Goal: Task Accomplishment & Management: Complete application form

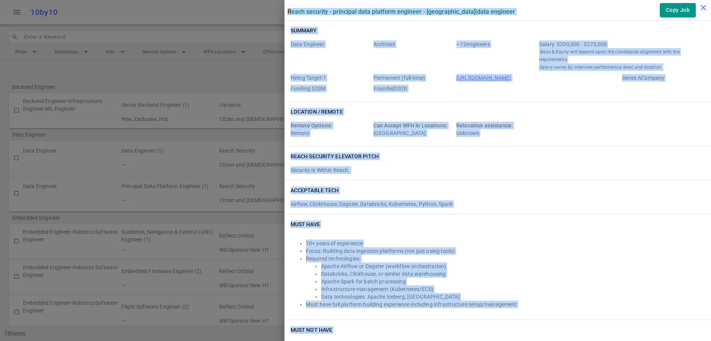
scroll to position [791, 0]
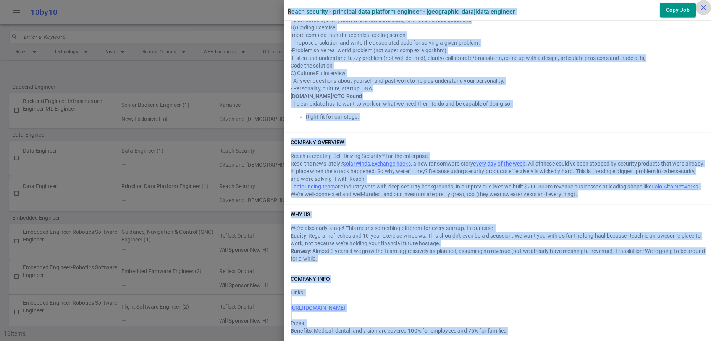
click at [704, 2] on button "close" at bounding box center [703, 7] width 15 height 15
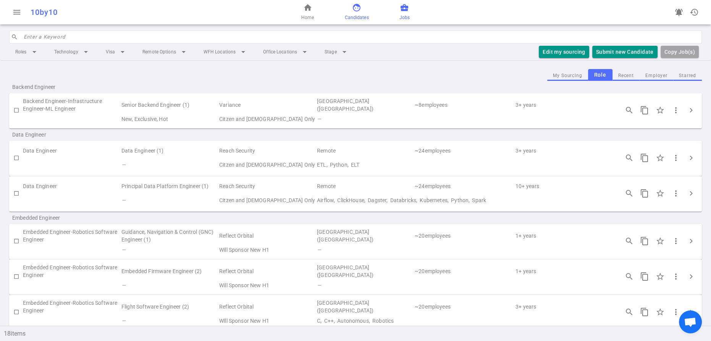
click at [364, 13] on link "face Candidates" at bounding box center [356, 12] width 24 height 18
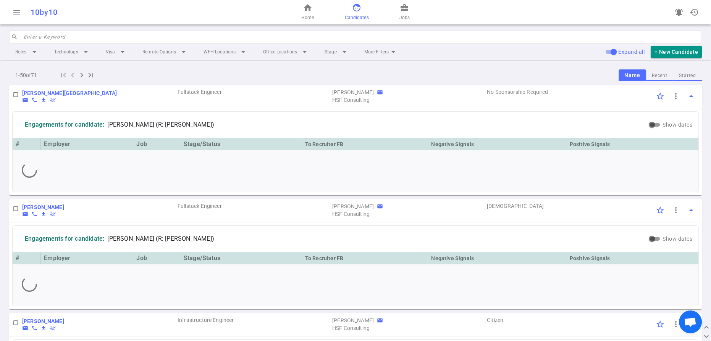
click at [653, 81] on button "Recent" at bounding box center [659, 76] width 27 height 10
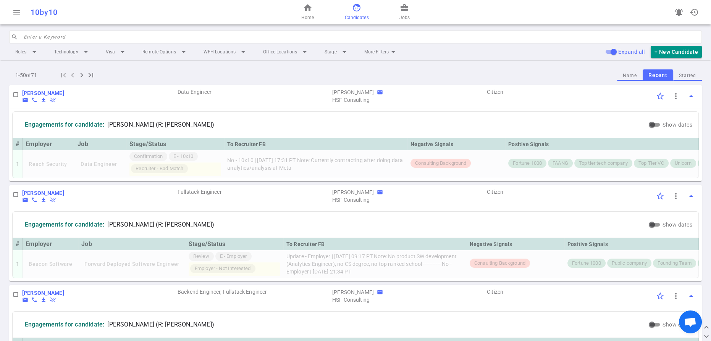
click at [648, 81] on button "Recent" at bounding box center [658, 75] width 31 height 12
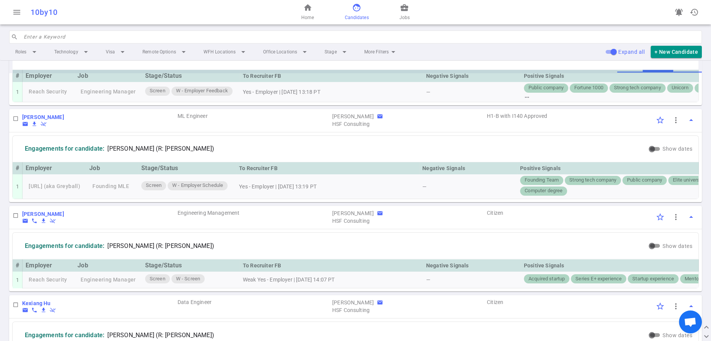
scroll to position [1852, 0]
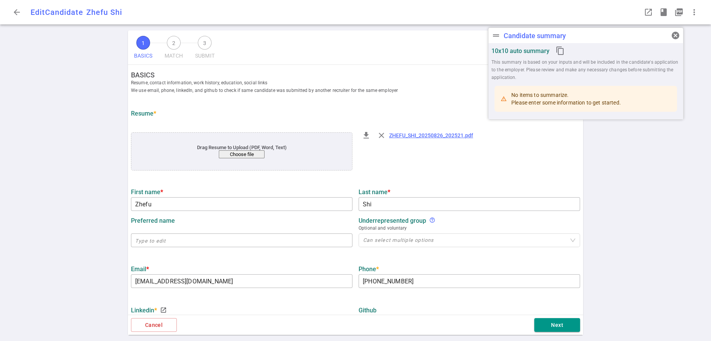
type input "Zhefu"
type input "Shi"
type input "[EMAIL_ADDRESS][DOMAIN_NAME]"
type input "[PHONE_NUMBER]"
type input "[URL][DOMAIN_NAME]"
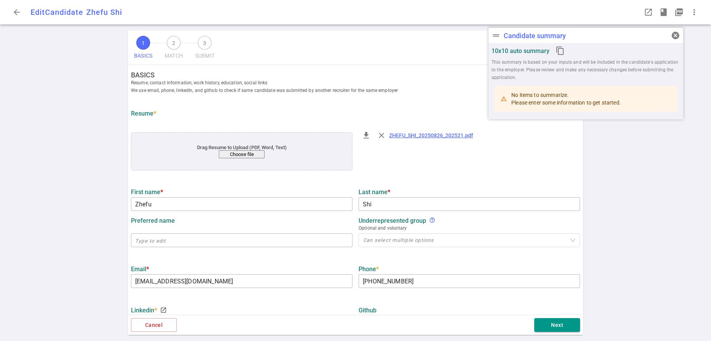
type input "Stealth Startup"
type input "15.2"
type input "15"
type input "[GEOGRAPHIC_DATA][US_STATE][US_STATE]"
type input "Computer Science"
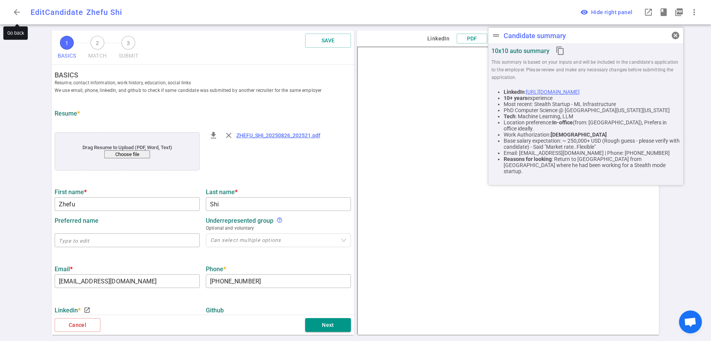
click at [16, 15] on span "arrow_back" at bounding box center [16, 12] width 9 height 9
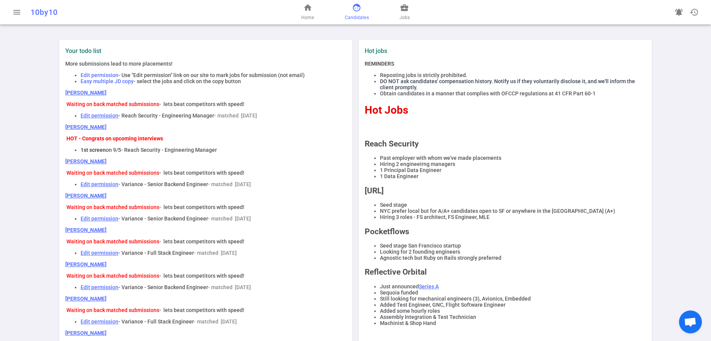
click at [361, 11] on span "face" at bounding box center [356, 7] width 9 height 9
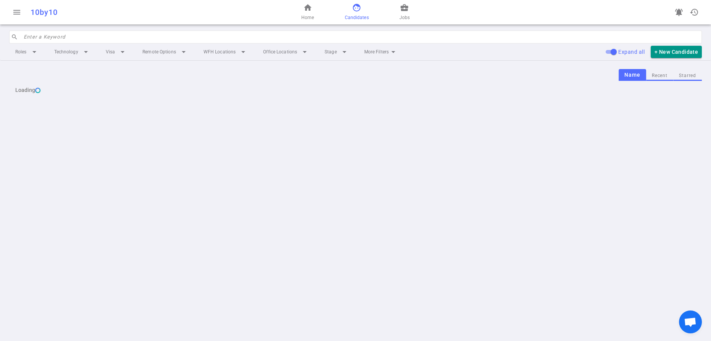
click at [654, 81] on button "Recent" at bounding box center [659, 76] width 27 height 10
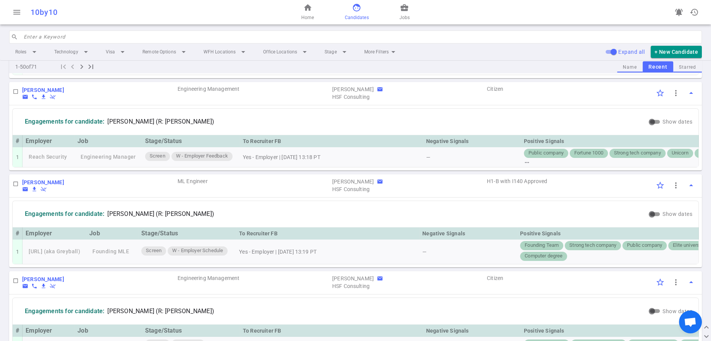
scroll to position [1783, 0]
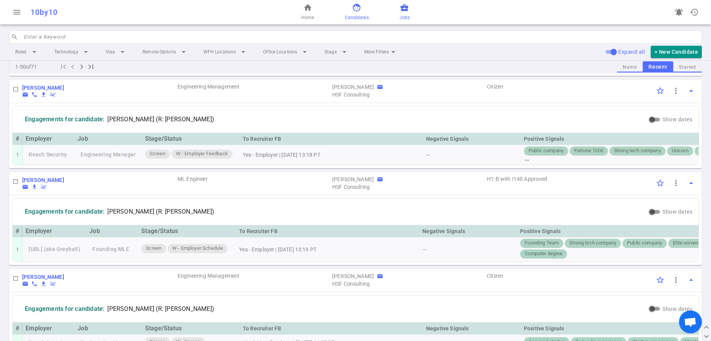
click at [409, 12] on span "business_center" at bounding box center [404, 7] width 9 height 9
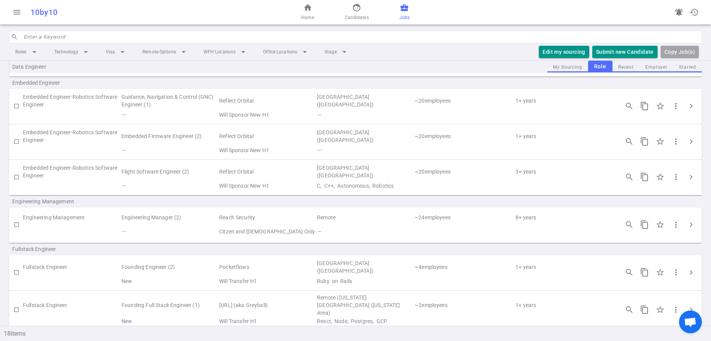
scroll to position [135, 0]
click at [687, 229] on span "chevron_right" at bounding box center [691, 224] width 9 height 9
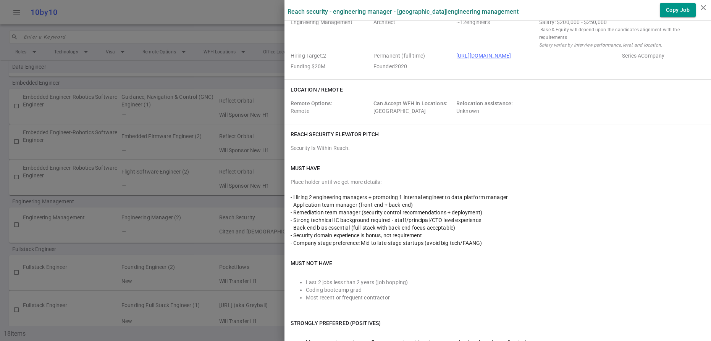
scroll to position [24, 0]
drag, startPoint x: 380, startPoint y: 263, endPoint x: 297, endPoint y: 263, distance: 83.2
click at [297, 214] on span "- Remediation team manager (security control recommendations + deployment)" at bounding box center [387, 211] width 192 height 6
copy span "Remediation team manager"
click at [141, 17] on div at bounding box center [355, 170] width 711 height 341
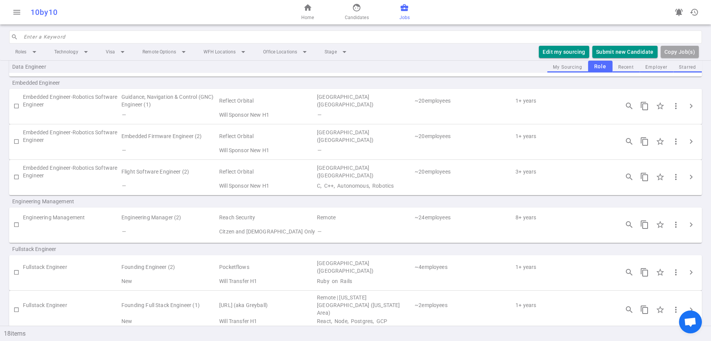
click at [18, 231] on input "checkbox" at bounding box center [16, 224] width 13 height 13
checkbox input "true"
click at [616, 58] on button "Submit Candidate to ( 1 ) Jobs" at bounding box center [614, 52] width 85 height 13
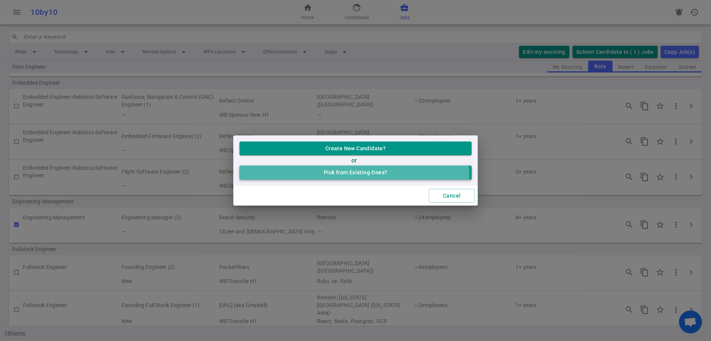
click at [342, 176] on button "Pick from Existing Ones?" at bounding box center [355, 173] width 232 height 14
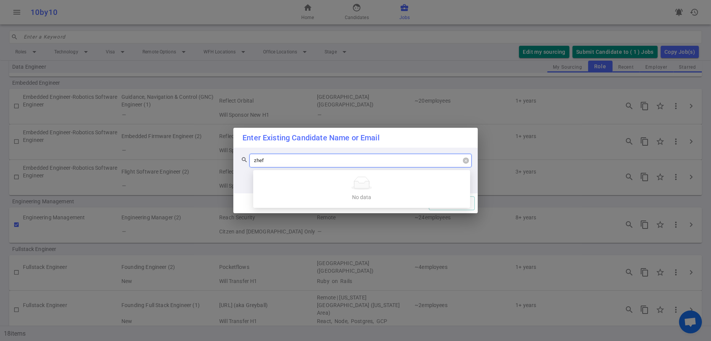
type input "zhefu"
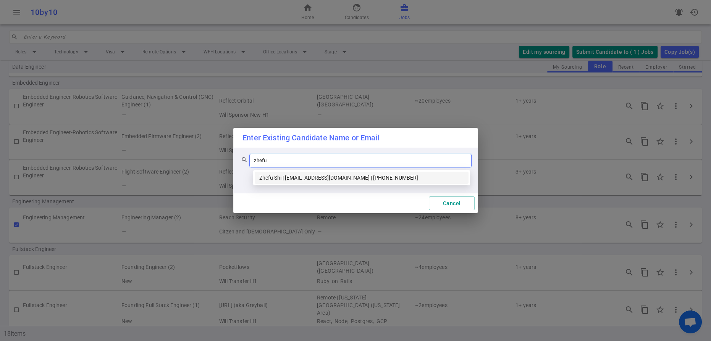
click at [286, 178] on div "Zhefu Shi | shizhefu3@gmail.com | +1 425-761-7871" at bounding box center [361, 178] width 205 height 8
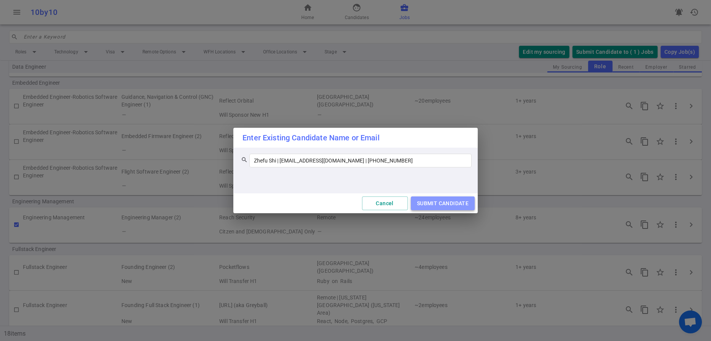
click at [430, 205] on button "SUBMIT CANDIDATE" at bounding box center [443, 204] width 64 height 14
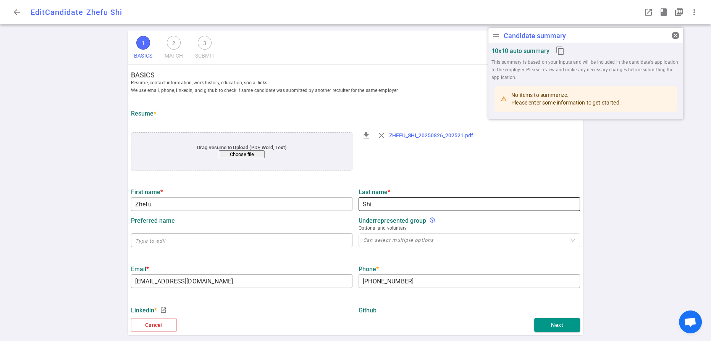
type input "Zhefu"
type input "Shi"
type input "[EMAIL_ADDRESS][DOMAIN_NAME]"
type input "[PHONE_NUMBER]"
type input "[URL][DOMAIN_NAME]"
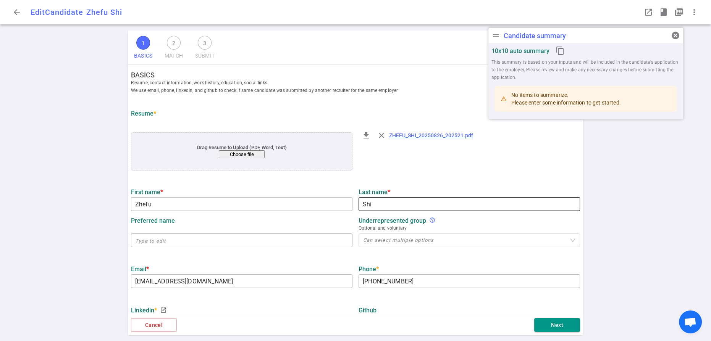
type input "Stealth Startup"
type textarea "ML Infrastructure"
type input "15.2"
type input "15"
type input "[GEOGRAPHIC_DATA][US_STATE][US_STATE]"
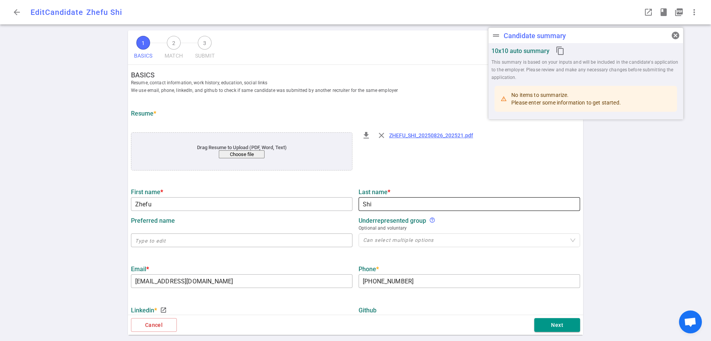
type input "Computer Science"
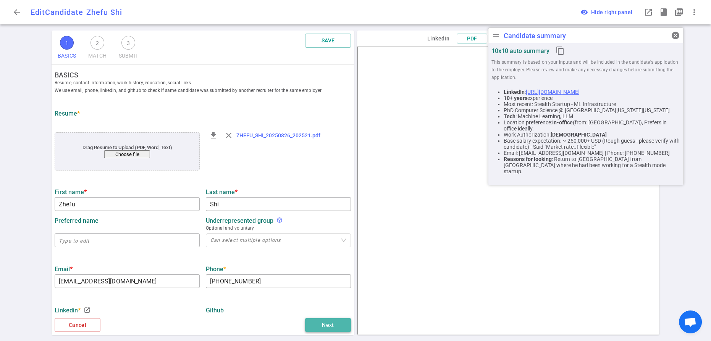
click at [324, 321] on button "Next" at bounding box center [328, 325] width 46 height 14
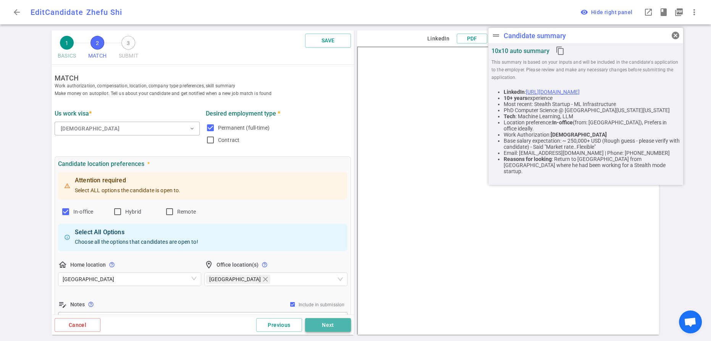
click at [323, 321] on button "Next" at bounding box center [328, 325] width 46 height 14
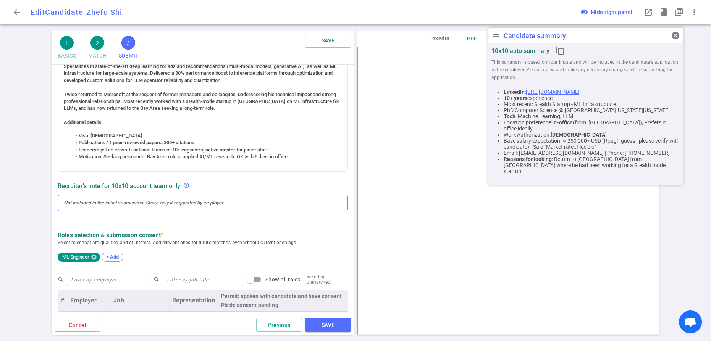
scroll to position [198, 0]
click at [86, 206] on div at bounding box center [203, 202] width 278 height 7
click at [200, 206] on div "For Remediation team manager (Recommendations). -" at bounding box center [203, 202] width 278 height 7
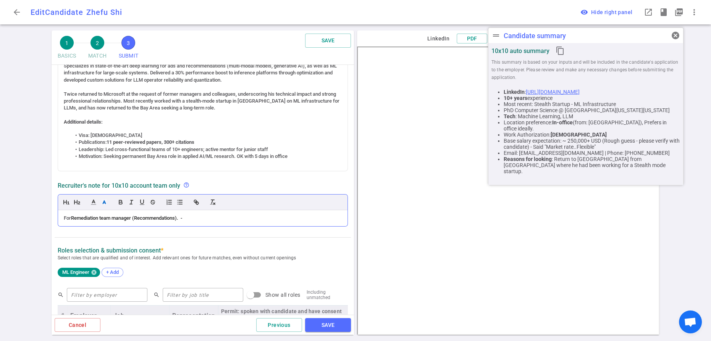
scroll to position [213, 0]
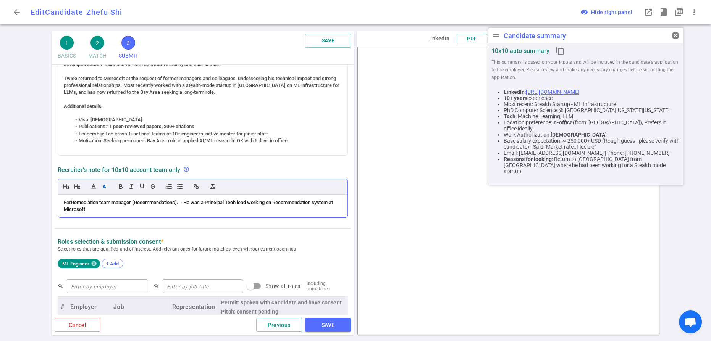
click at [66, 213] on div "For Remediation team manager (Recommendations). - He was a Principal Tech lead …" at bounding box center [203, 206] width 278 height 14
click at [323, 322] on button "SAVE" at bounding box center [328, 325] width 46 height 14
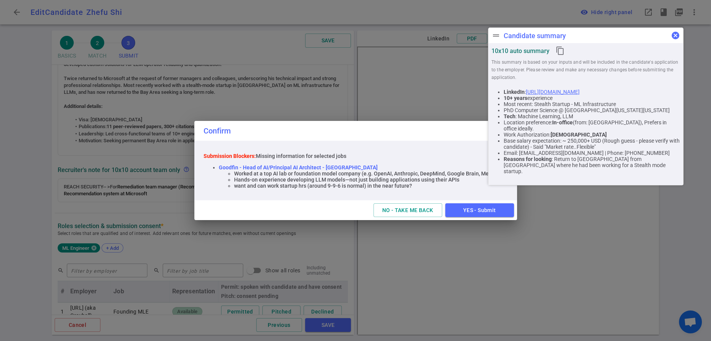
click at [675, 40] on span "cancel" at bounding box center [675, 35] width 9 height 9
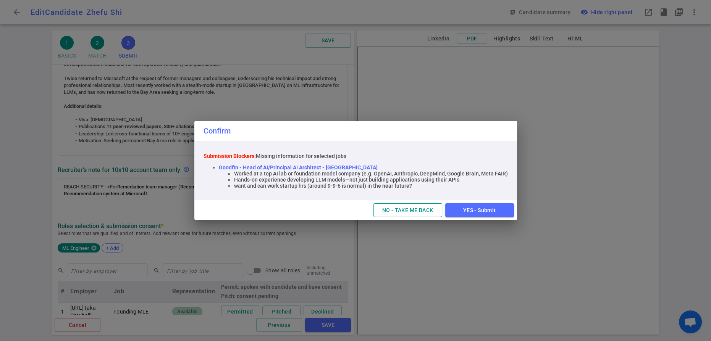
click at [442, 218] on button "NO - TAKE ME BACK" at bounding box center [407, 211] width 69 height 14
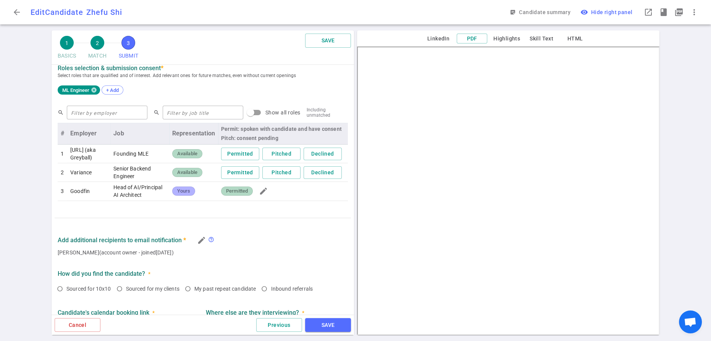
scroll to position [372, 0]
click at [121, 93] on span "+ Add" at bounding box center [112, 90] width 18 height 6
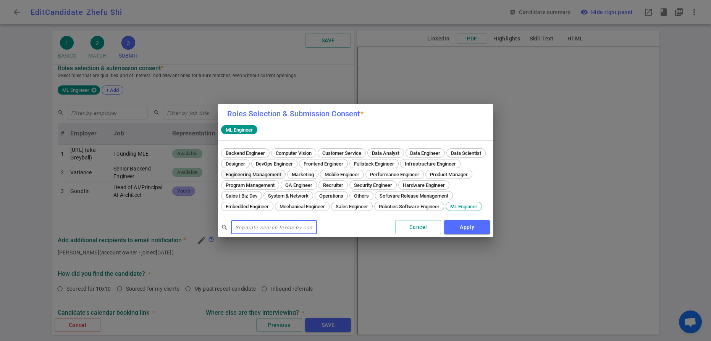
click at [284, 172] on span "Engineering Management" at bounding box center [253, 175] width 61 height 6
click at [454, 234] on button "Apply" at bounding box center [467, 227] width 46 height 14
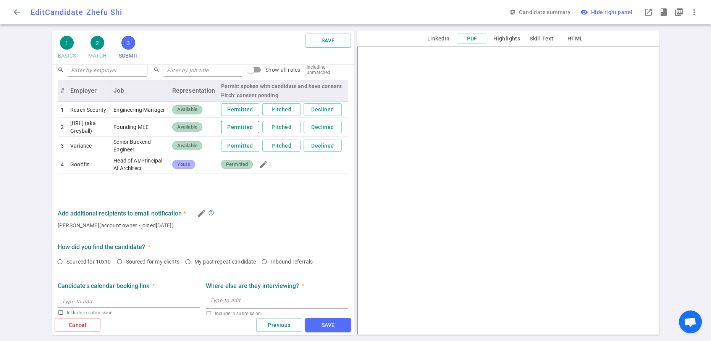
scroll to position [413, 0]
click at [246, 117] on button "Permitted" at bounding box center [240, 111] width 38 height 13
click at [246, 138] on td "Permitted Pitched Declined" at bounding box center [283, 128] width 130 height 19
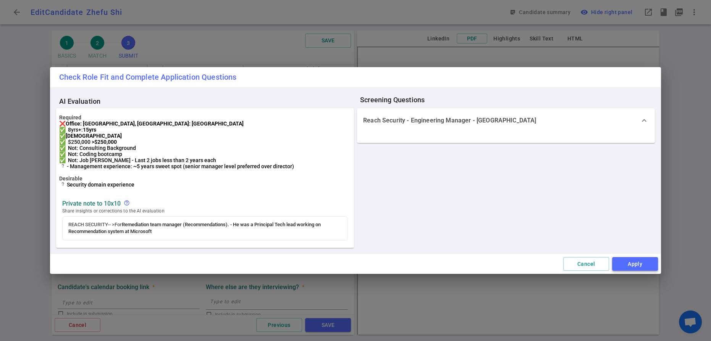
click at [624, 271] on button "Apply" at bounding box center [635, 264] width 46 height 14
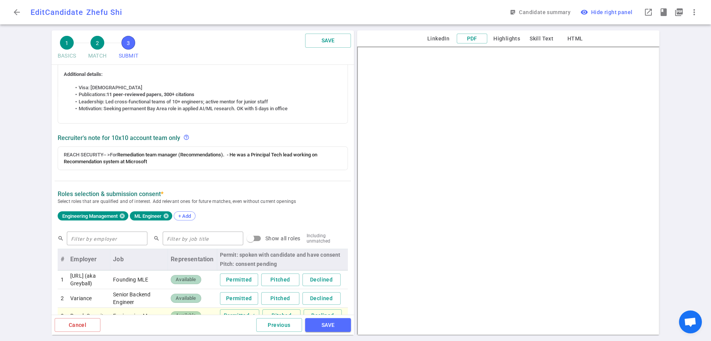
scroll to position [235, 0]
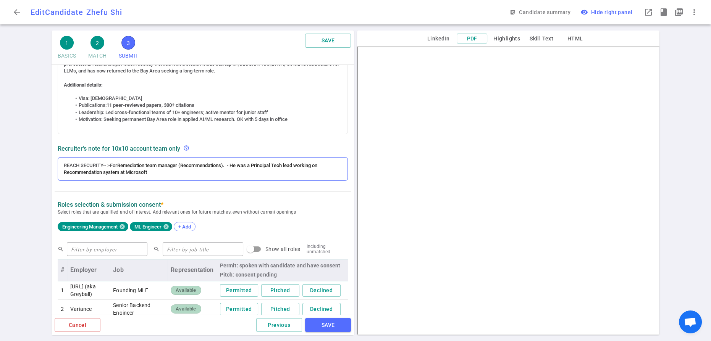
click at [154, 176] on div "REACH SECURITY-- >For Remediation team manager (Recommendations). - He was a Pr…" at bounding box center [203, 169] width 278 height 14
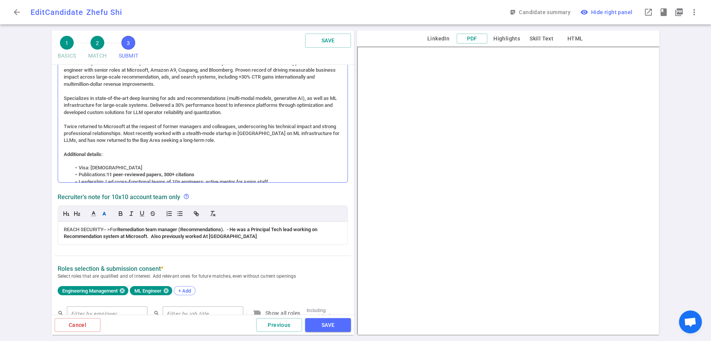
scroll to position [182, 0]
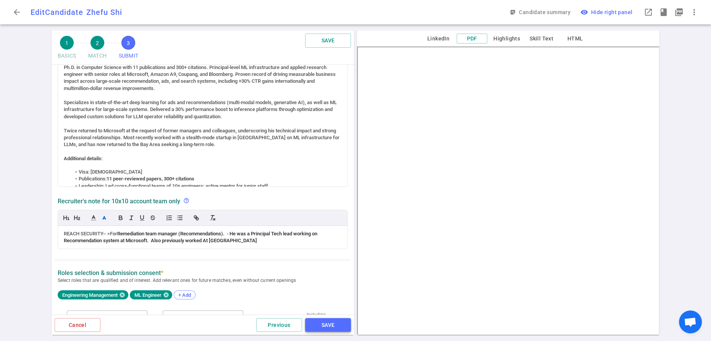
click at [325, 321] on button "SAVE" at bounding box center [328, 325] width 46 height 14
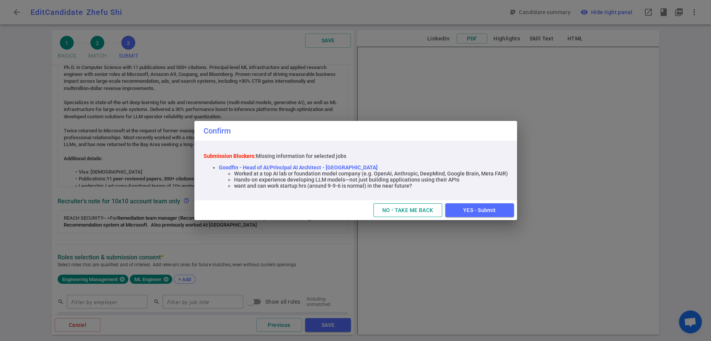
click at [442, 218] on button "NO - TAKE ME BACK" at bounding box center [407, 211] width 69 height 14
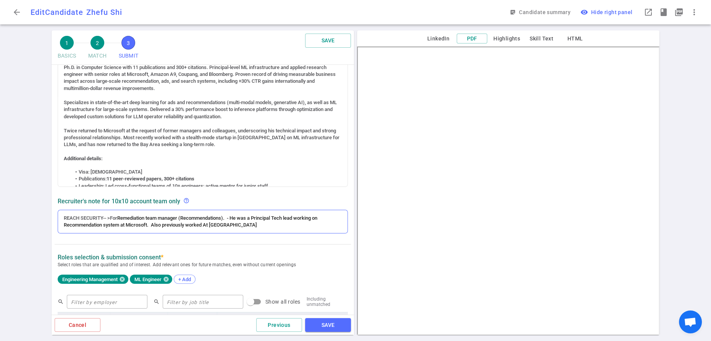
click at [222, 228] on span "Remediation team manager (Recommendations). - He was a Principal Tech lead work…" at bounding box center [191, 221] width 255 height 13
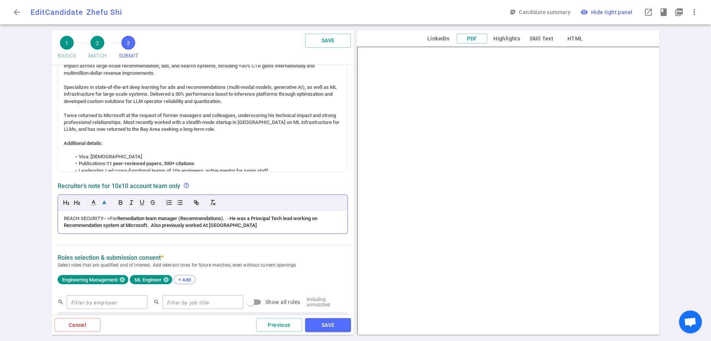
click at [239, 229] on div "REACH SECURITY-- >For Remediation team manager (Recommendations). - He was a Pr…" at bounding box center [203, 222] width 278 height 14
click at [320, 320] on button "SAVE" at bounding box center [328, 325] width 46 height 14
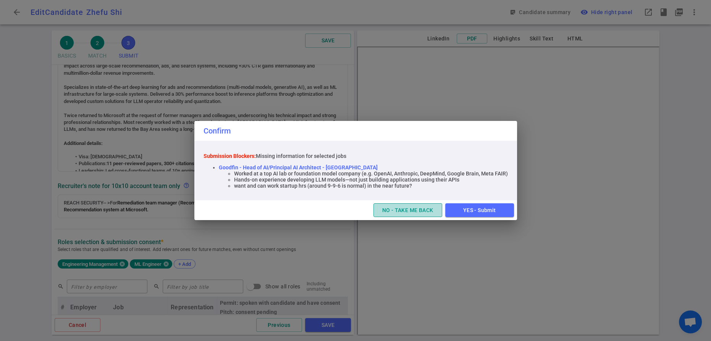
click at [440, 218] on button "NO - TAKE ME BACK" at bounding box center [407, 211] width 69 height 14
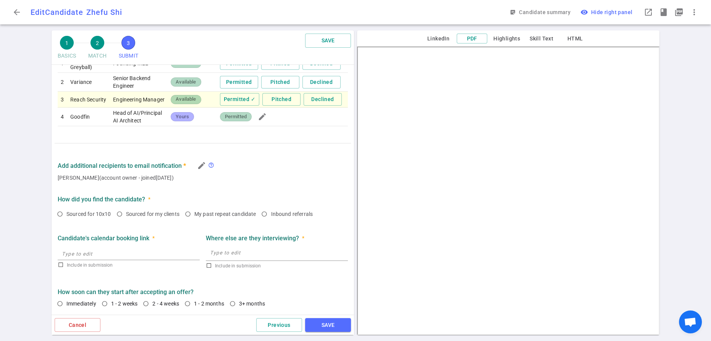
scroll to position [618, 0]
click at [126, 208] on input "Sourced for my clients" at bounding box center [119, 214] width 13 height 13
radio input "true"
click at [111, 297] on input "1 - 2 weeks" at bounding box center [104, 303] width 13 height 13
radio input "true"
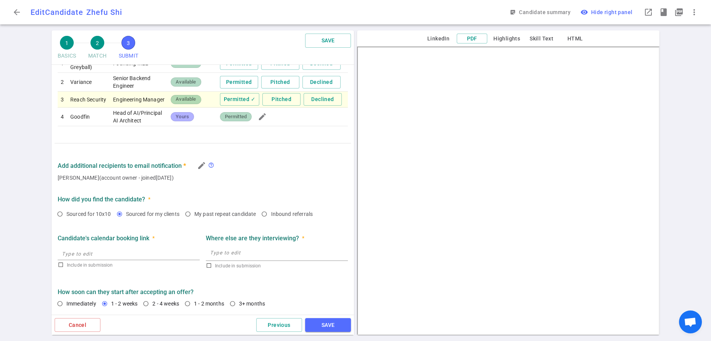
scroll to position [466, 0]
click at [318, 321] on button "SAVE" at bounding box center [328, 325] width 46 height 14
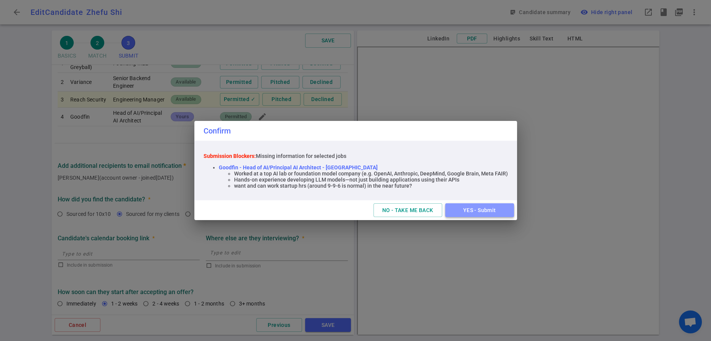
click at [505, 218] on button "YES - Submit" at bounding box center [479, 211] width 69 height 14
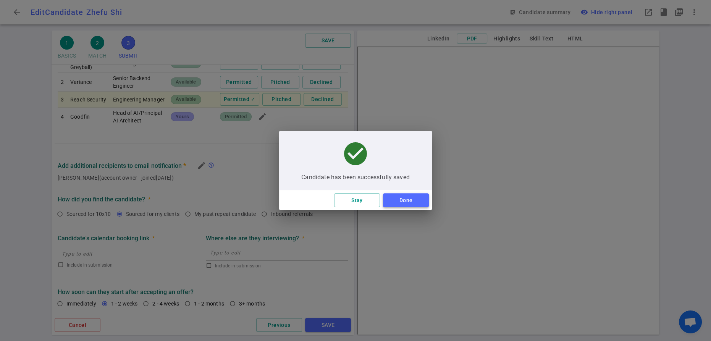
click at [414, 207] on button "Done" at bounding box center [406, 201] width 46 height 14
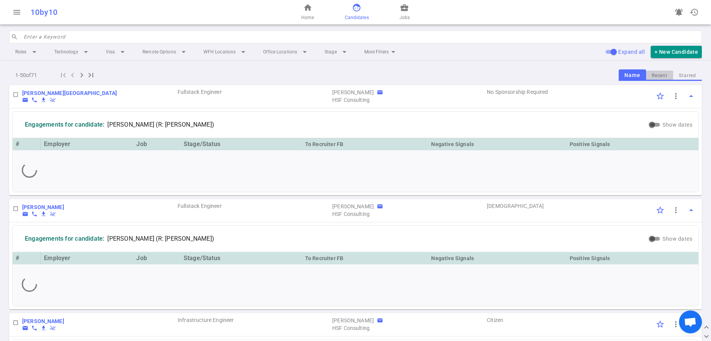
click at [651, 81] on button "Recent" at bounding box center [659, 76] width 27 height 10
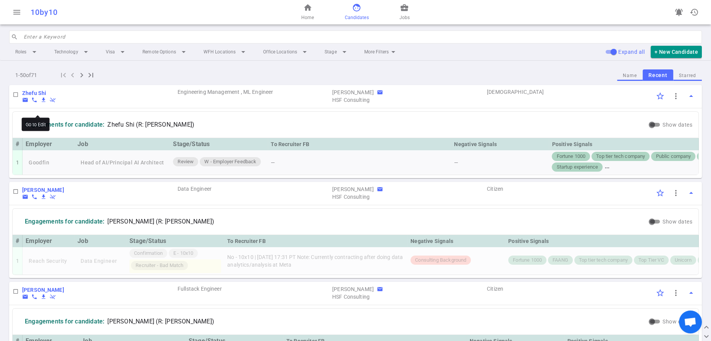
click at [34, 96] on b "Zhefu Shi" at bounding box center [34, 93] width 24 height 6
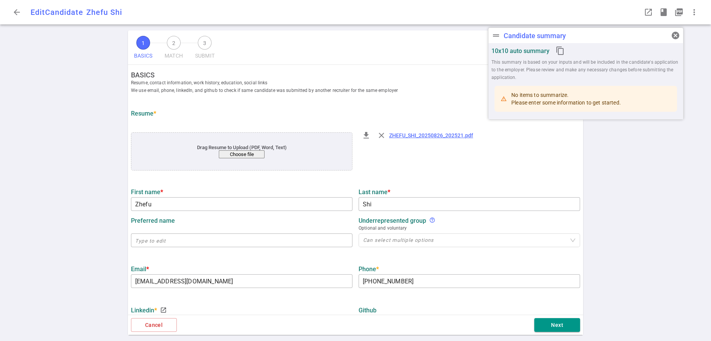
type input "Zhefu"
type input "Shi"
type input "[EMAIL_ADDRESS][DOMAIN_NAME]"
type input "+1 425-761-7871"
type input "https://www.linkedin.com/in/zhefushi"
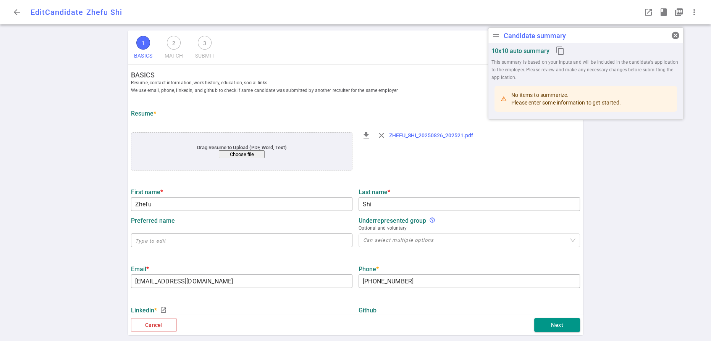
type input "Stealth Startup"
type input "15.2"
type input "15"
type input "University Of Missouri Kansas City"
type input "Computer Science"
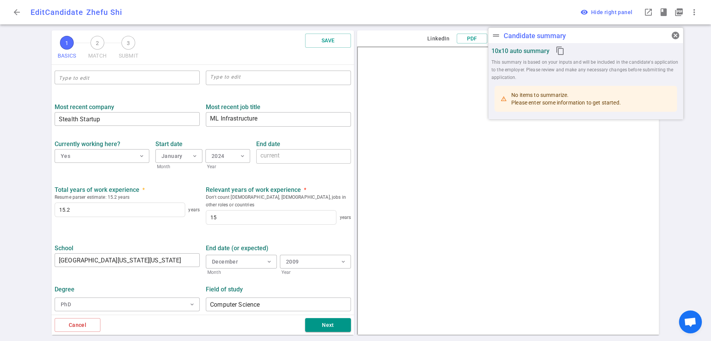
scroll to position [378, 0]
click at [323, 321] on button "Next" at bounding box center [328, 325] width 46 height 14
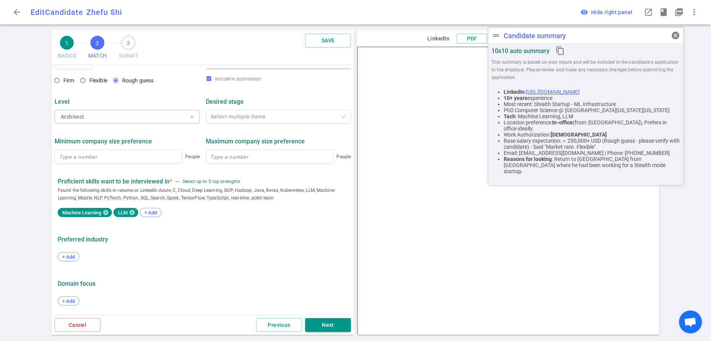
scroll to position [444, 0]
click at [326, 324] on button "Next" at bounding box center [328, 325] width 46 height 14
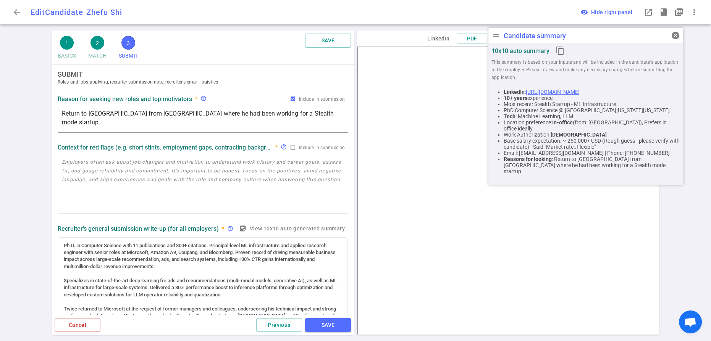
scroll to position [0, 0]
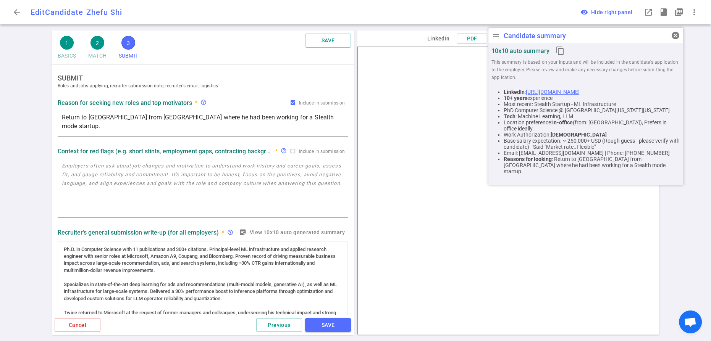
click at [677, 35] on span "cancel" at bounding box center [675, 35] width 9 height 9
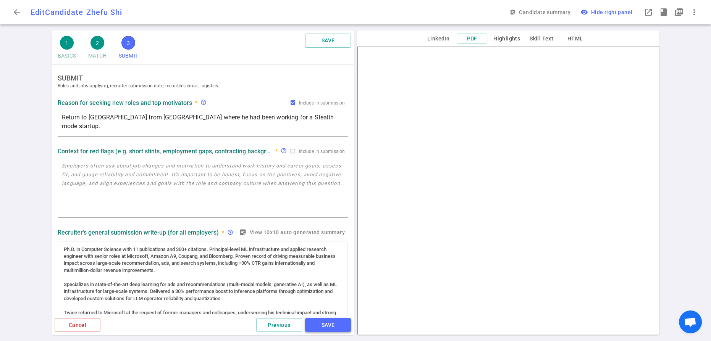
click at [324, 326] on button "SAVE" at bounding box center [328, 325] width 46 height 14
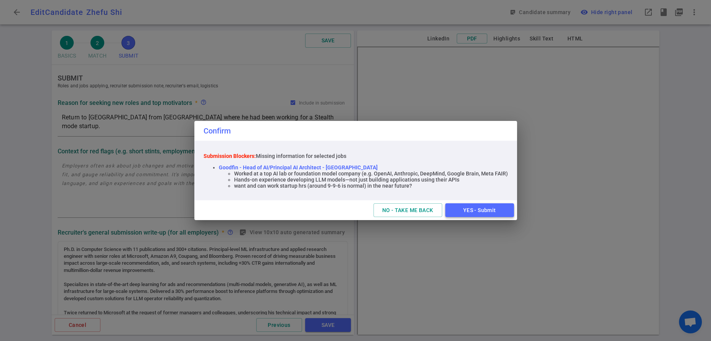
click at [514, 215] on button "YES - Submit" at bounding box center [479, 211] width 69 height 14
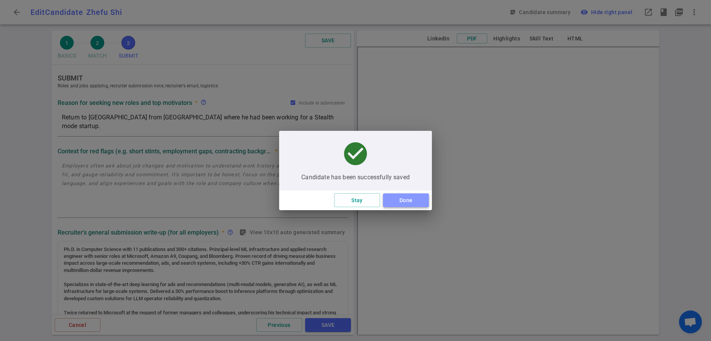
click at [410, 206] on button "Done" at bounding box center [406, 201] width 46 height 14
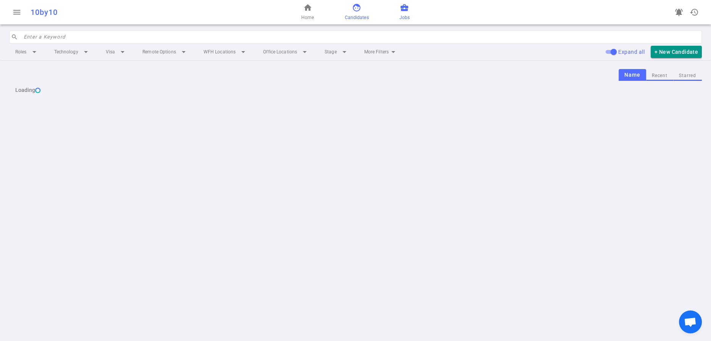
click at [410, 21] on span "Jobs" at bounding box center [404, 18] width 10 height 8
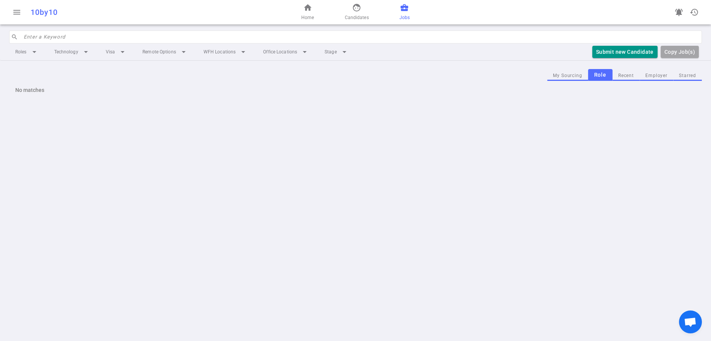
click at [410, 16] on link "business_center Jobs" at bounding box center [404, 12] width 10 height 18
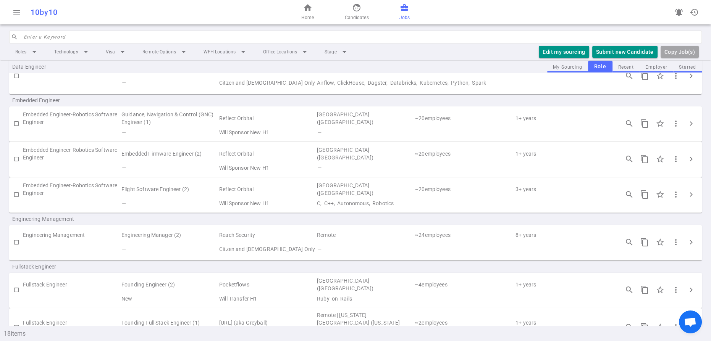
scroll to position [119, 0]
click at [687, 246] on span "chevron_right" at bounding box center [691, 240] width 9 height 9
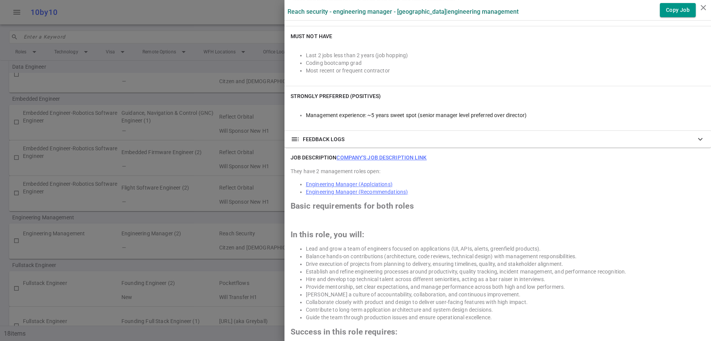
scroll to position [249, 0]
click at [702, 6] on icon "close" at bounding box center [703, 7] width 9 height 9
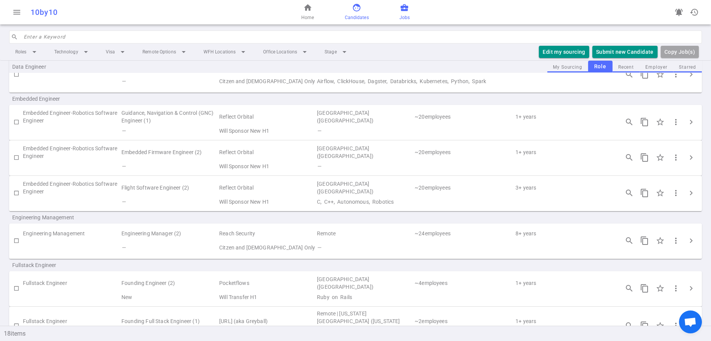
click at [360, 12] on span "face" at bounding box center [356, 7] width 9 height 9
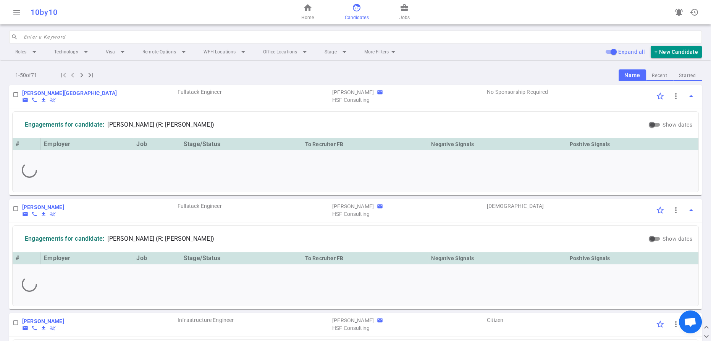
click at [653, 81] on button "Recent" at bounding box center [659, 76] width 27 height 10
click at [44, 96] on b "Zhefu Shi" at bounding box center [34, 93] width 24 height 6
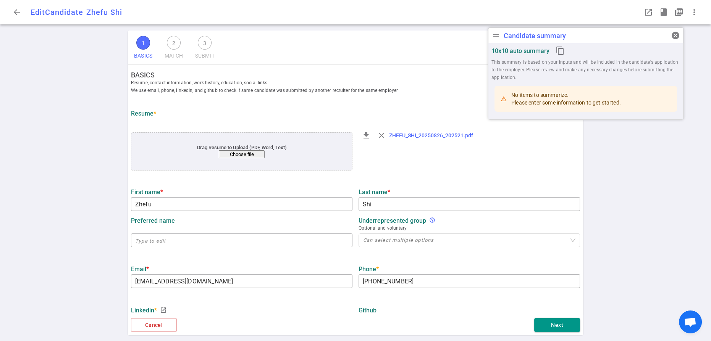
type input "Zhefu"
type input "Shi"
type input "[EMAIL_ADDRESS][DOMAIN_NAME]"
type input "[PHONE_NUMBER]"
type input "[URL][DOMAIN_NAME]"
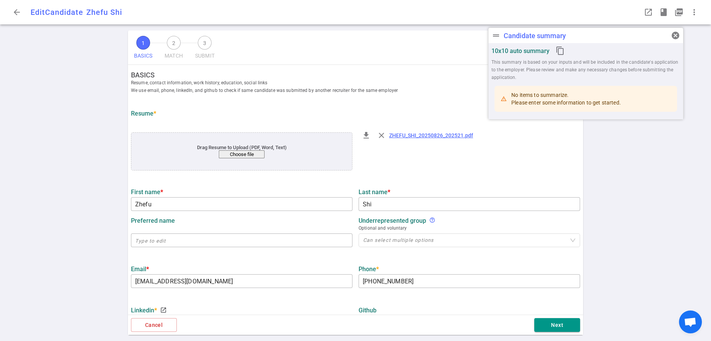
type input "Stealth Startup"
type textarea "ML Infrastructure"
type input "15.2"
type input "15"
type input "[GEOGRAPHIC_DATA][US_STATE][US_STATE]"
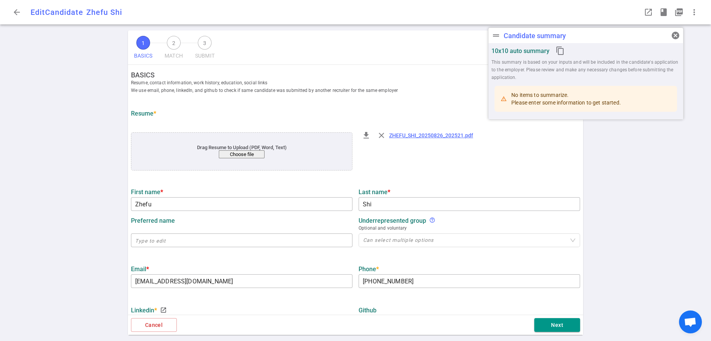
type input "Computer Science"
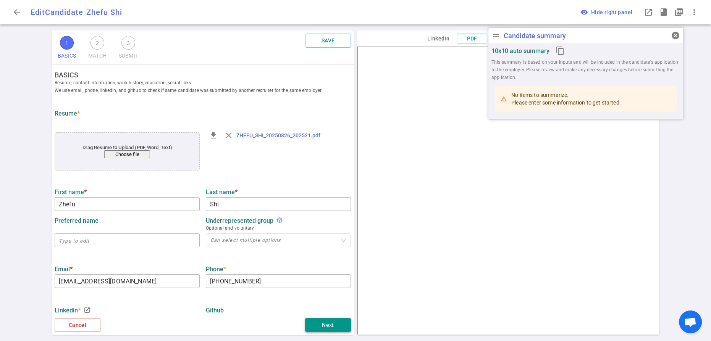
click at [331, 323] on button "Next" at bounding box center [328, 325] width 46 height 14
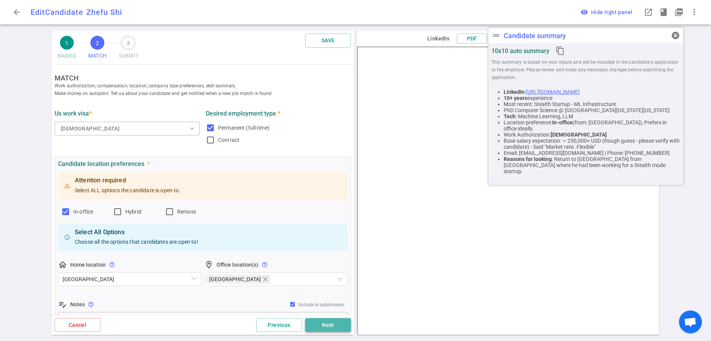
click at [333, 323] on button "Next" at bounding box center [328, 325] width 46 height 14
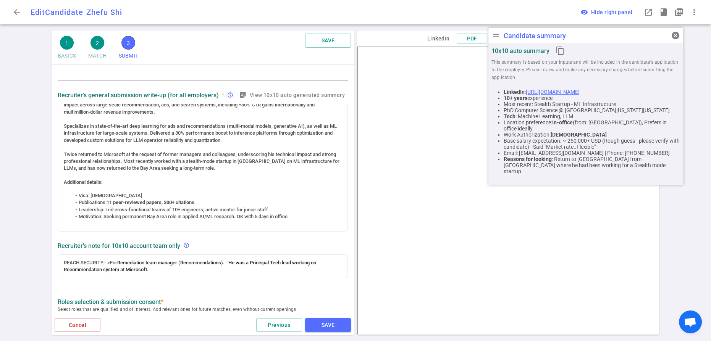
scroll to position [137, 0]
